Goal: Transaction & Acquisition: Purchase product/service

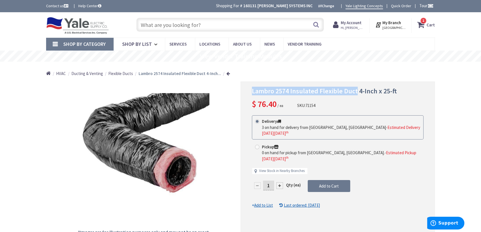
click at [426, 25] on icon at bounding box center [421, 25] width 9 height 10
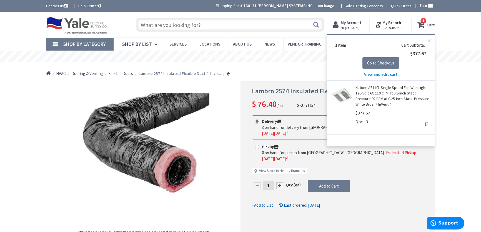
click at [451, 39] on div "Shop By Category Conduit and Fittings Cable Tray & Accessories Cable Trays Cabl…" at bounding box center [240, 43] width 481 height 13
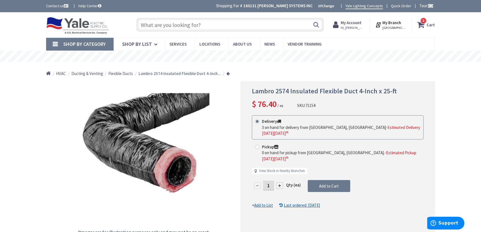
click at [430, 24] on strong "Cart" at bounding box center [430, 25] width 8 height 10
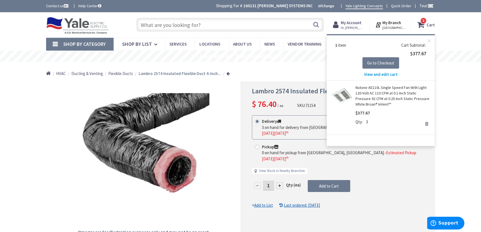
click at [378, 75] on span "View and edit cart" at bounding box center [381, 74] width 34 height 5
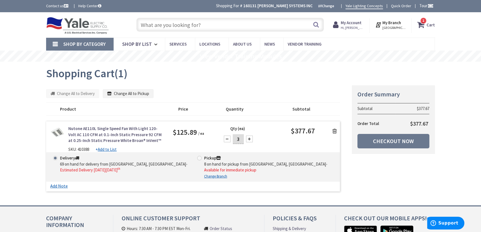
type input "[GEOGRAPHIC_DATA], [GEOGRAPHIC_DATA]"
click at [169, 26] on input "text" at bounding box center [229, 25] width 187 height 14
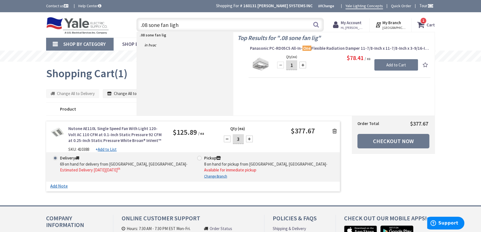
type input ".08 sone fan light"
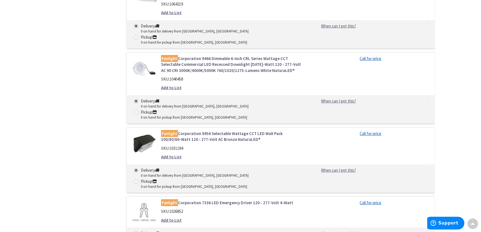
scroll to position [4941, 0]
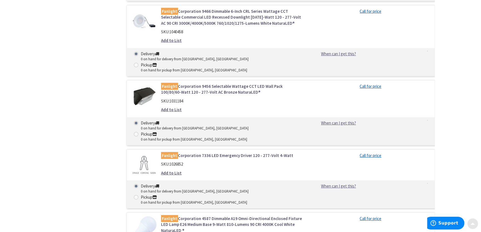
click at [472, 221] on span at bounding box center [472, 222] width 4 height 4
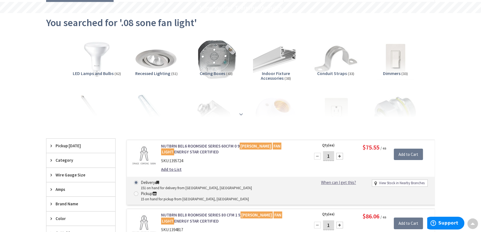
scroll to position [0, 0]
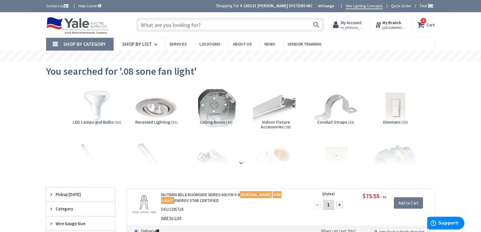
click at [424, 26] on icon at bounding box center [421, 25] width 9 height 10
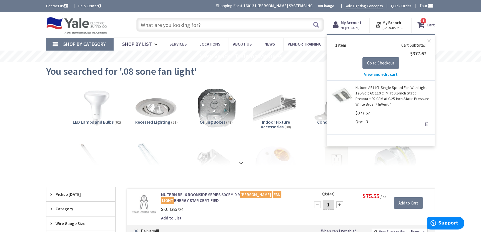
click at [383, 88] on link "Nutone AE110L Single Speed Fan With Light 120-Volt AC 110 CFM at 0.1-Inch Stati…" at bounding box center [392, 96] width 75 height 22
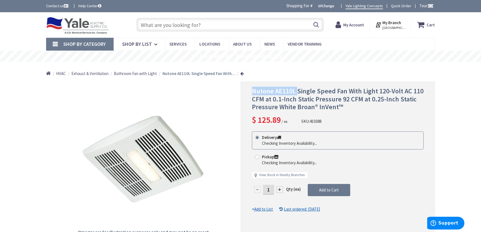
drag, startPoint x: 296, startPoint y: 89, endPoint x: 252, endPoint y: 89, distance: 43.3
click at [252, 89] on span "Nutone AE110L Single Speed Fan With Light 120-Volt AC 110 CFM at 0.1-Inch Stati…" at bounding box center [338, 99] width 172 height 25
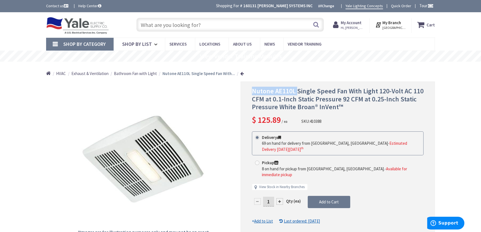
copy span "Nutone AE110L"
click at [158, 24] on input "text" at bounding box center [229, 25] width 187 height 14
click at [158, 26] on input "text" at bounding box center [229, 25] width 187 height 14
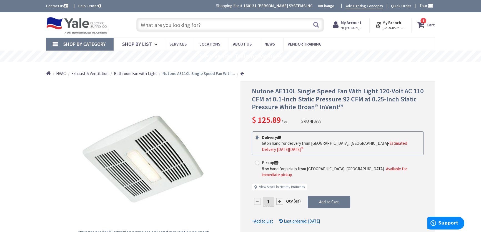
paste input "Panasonic WhisperRemodel DC 0.8-Sone 110-CFM"
type input "Panasonic WhisperRemodel DC 0.8-Sone 110-CFM"
click at [314, 25] on button "Search" at bounding box center [315, 24] width 7 height 12
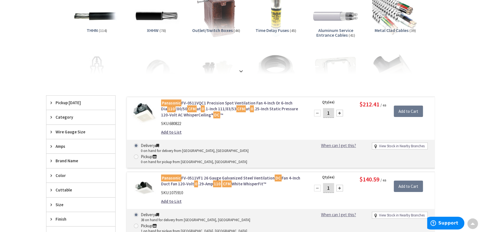
scroll to position [101, 0]
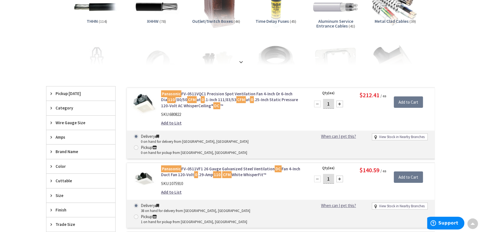
drag, startPoint x: 35, startPoint y: 116, endPoint x: 14, endPoint y: 144, distance: 34.9
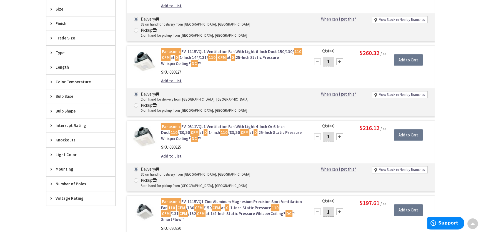
scroll to position [303, 0]
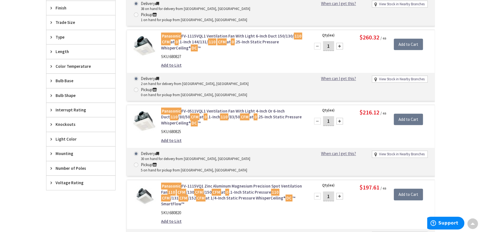
click at [25, 153] on div "Skip to Content Toggle Nav Search 1 1 1 items Cart My Cart" at bounding box center [240, 220] width 481 height 1020
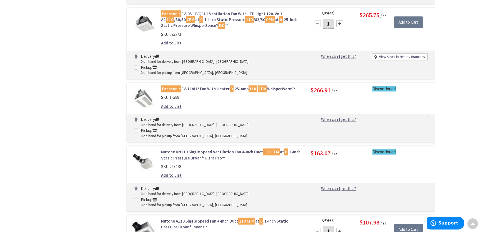
scroll to position [757, 0]
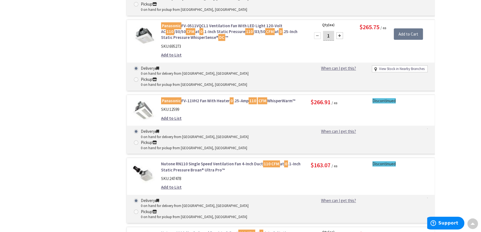
drag, startPoint x: 62, startPoint y: 109, endPoint x: 28, endPoint y: 98, distance: 36.0
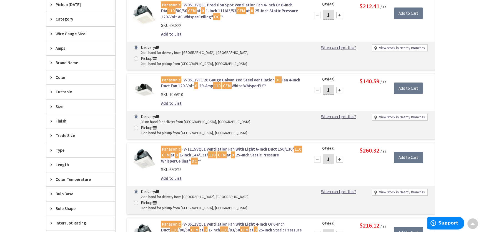
scroll to position [202, 0]
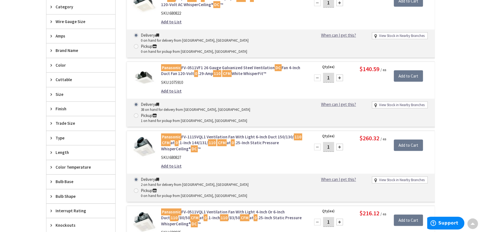
click at [60, 94] on span "Size" at bounding box center [78, 94] width 45 height 6
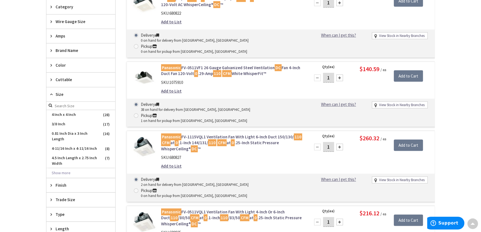
click at [60, 93] on span "Size" at bounding box center [78, 94] width 45 height 6
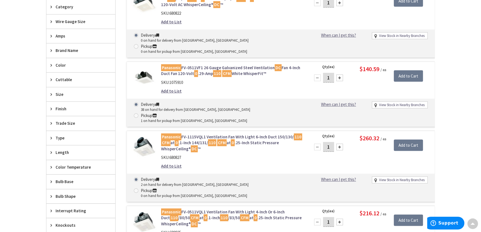
click at [60, 93] on span "Size" at bounding box center [78, 94] width 45 height 6
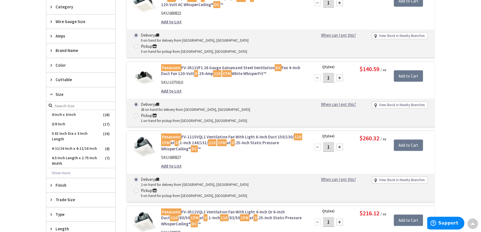
click at [60, 93] on span "Size" at bounding box center [78, 94] width 45 height 6
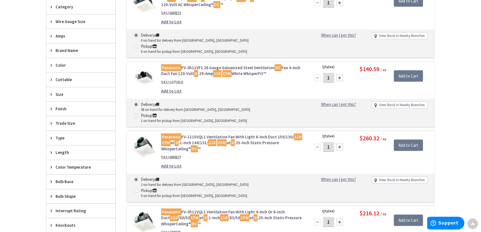
click at [61, 108] on span "Finish" at bounding box center [78, 109] width 45 height 6
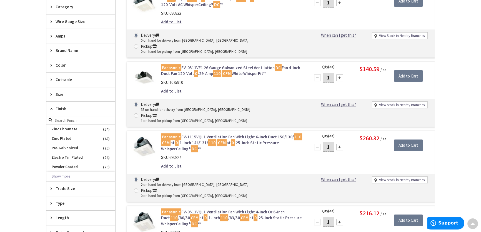
click at [61, 108] on span "Finish" at bounding box center [78, 109] width 45 height 6
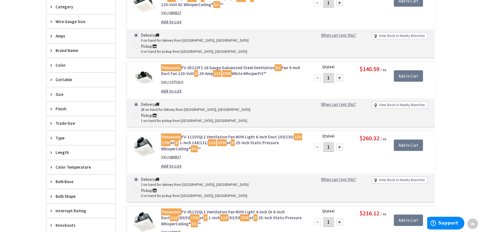
click at [60, 120] on span "Trade Size" at bounding box center [78, 123] width 45 height 6
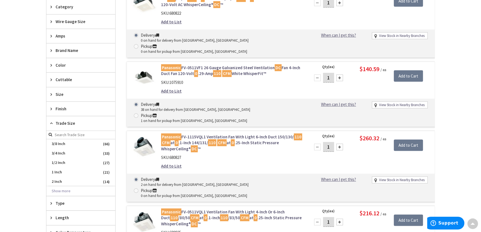
click at [60, 120] on span "Trade Size" at bounding box center [78, 123] width 45 height 6
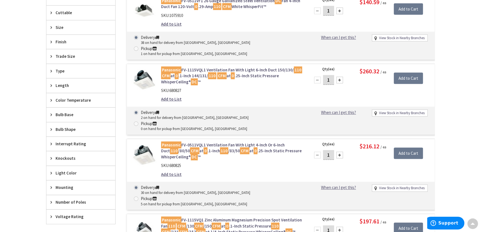
scroll to position [278, 0]
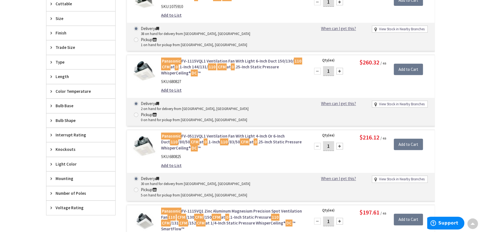
click at [64, 61] on span "Type" at bounding box center [78, 62] width 45 height 6
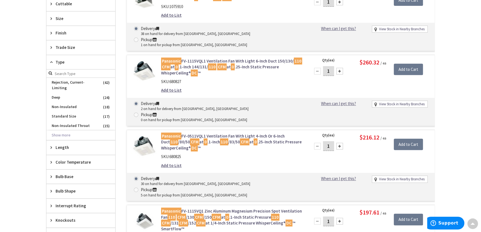
click at [64, 61] on span "Type" at bounding box center [78, 62] width 45 height 6
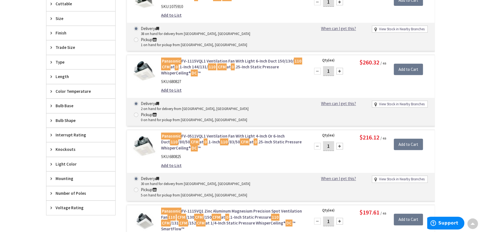
click at [65, 178] on span "Mounting" at bounding box center [78, 178] width 45 height 6
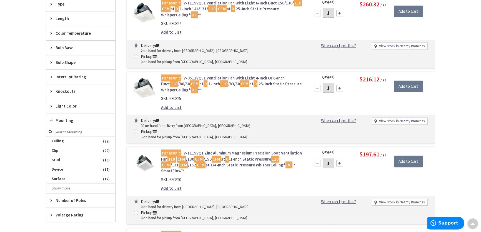
scroll to position [353, 0]
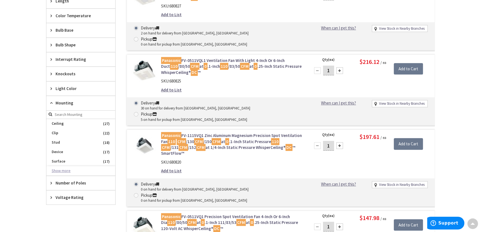
click at [64, 170] on button "Show more" at bounding box center [80, 170] width 69 height 9
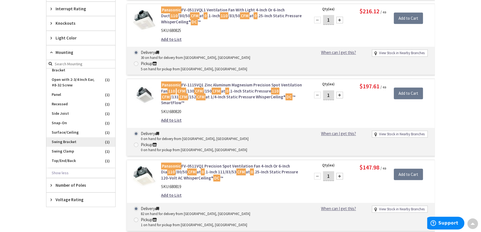
scroll to position [443, 0]
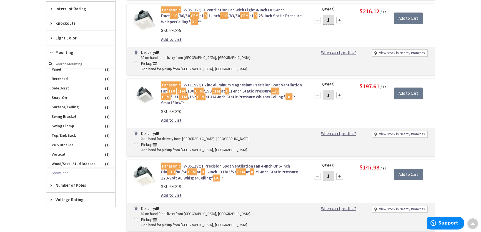
click at [55, 170] on button "Show less" at bounding box center [80, 172] width 69 height 9
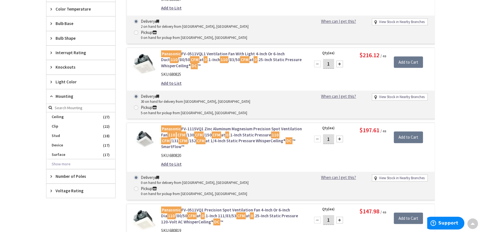
scroll to position [252, 0]
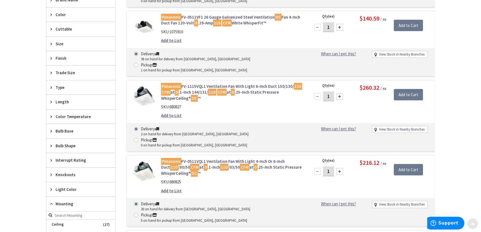
click at [473, 220] on span at bounding box center [472, 222] width 4 height 4
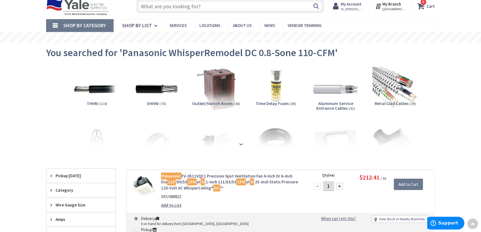
scroll to position [0, 0]
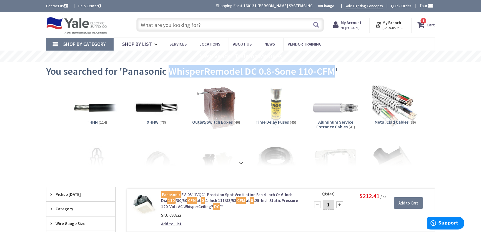
drag, startPoint x: 333, startPoint y: 71, endPoint x: 167, endPoint y: 69, distance: 166.0
click at [167, 69] on span "You searched for 'Panasonic WhisperRemodel DC 0.8-Sone 110-CFM'" at bounding box center [192, 71] width 292 height 12
copy span "WhisperRemodel DC 0.8-Sone 110-CFM"
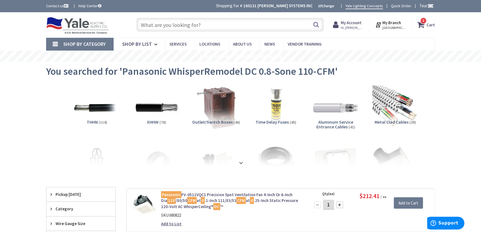
click at [162, 25] on input "text" at bounding box center [229, 25] width 187 height 14
paste input "WhisperRemodel DC 0.8-Sone 110-CFM"
type input "WhisperRemodel DC 0.8-Sone 110-CFM"
click at [314, 23] on button "Search" at bounding box center [315, 24] width 7 height 12
click at [155, 27] on input "text" at bounding box center [229, 25] width 187 height 14
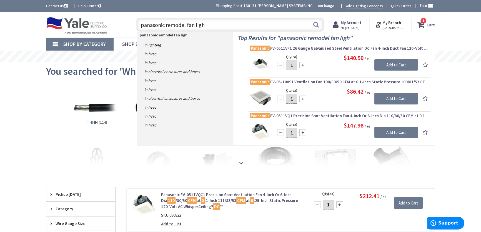
type input "panasonic remodel fan light"
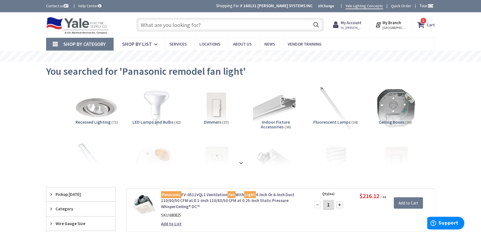
click at [428, 25] on strong "Cart" at bounding box center [430, 25] width 8 height 10
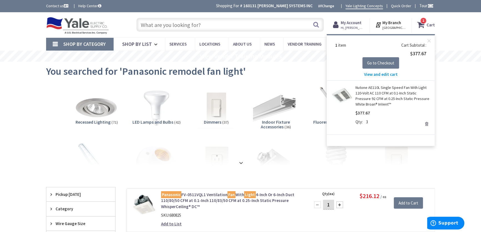
click at [371, 91] on link "Nutone AE110L Single Speed Fan With Light 120-Volt AC 110 CFM at 0.1-Inch Stati…" at bounding box center [392, 96] width 75 height 22
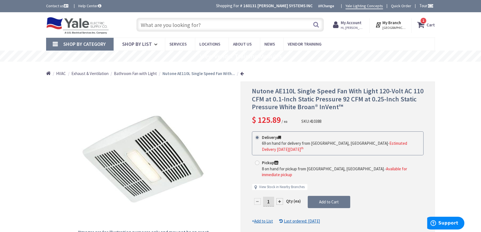
click at [423, 24] on span "1 1 items" at bounding box center [423, 20] width 7 height 7
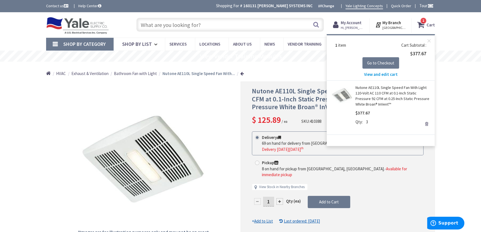
click at [382, 74] on span "View and edit cart" at bounding box center [381, 74] width 34 height 5
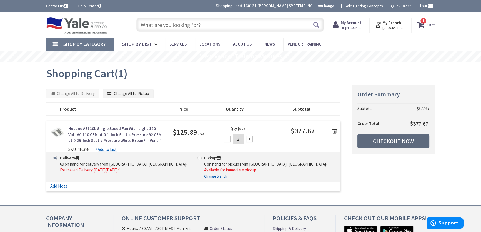
click at [386, 141] on link "Checkout Now" at bounding box center [393, 141] width 72 height 14
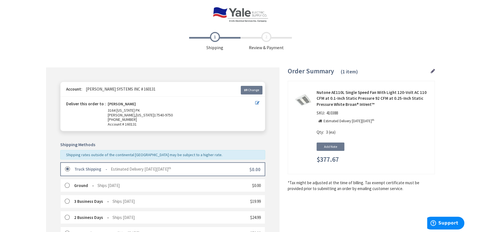
click at [239, 16] on img at bounding box center [241, 14] width 56 height 15
